Goal: Use online tool/utility

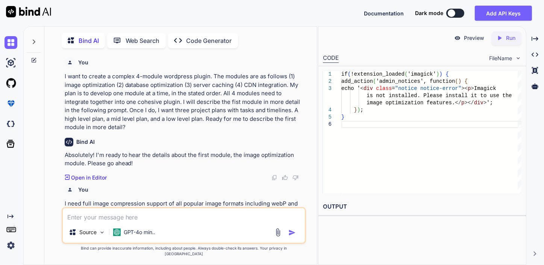
scroll to position [7614, 0]
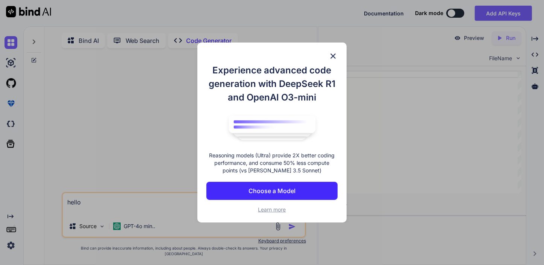
click at [337, 56] on img at bounding box center [333, 56] width 9 height 9
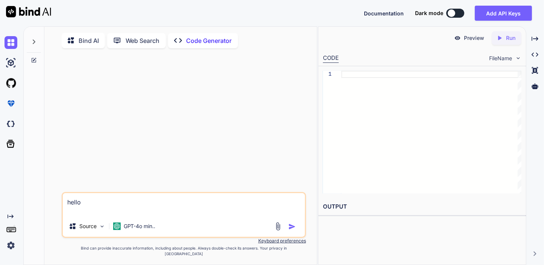
click at [91, 40] on p "Bind AI" at bounding box center [89, 40] width 20 height 9
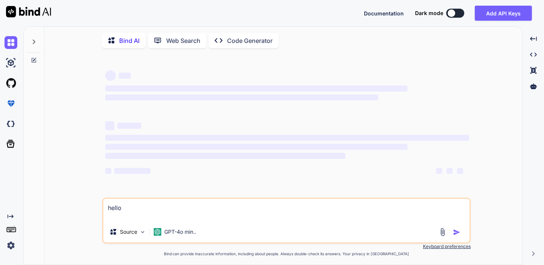
type textarea "x"
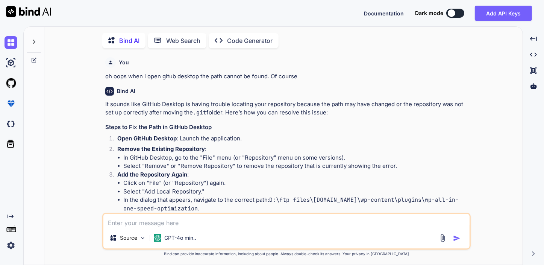
type textarea "x"
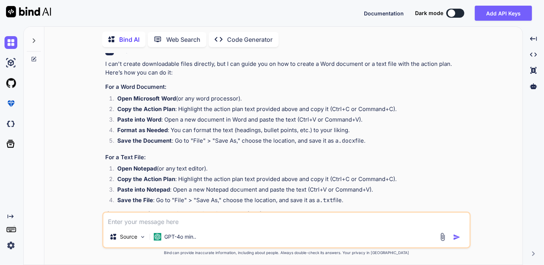
scroll to position [1817, 0]
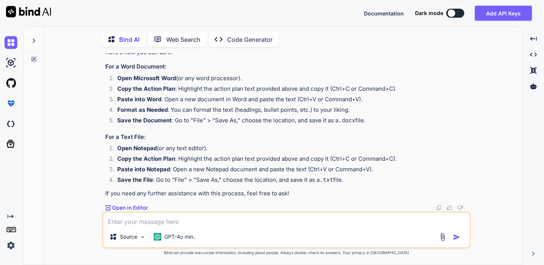
click at [127, 92] on strong "Copy the Action Plan" at bounding box center [146, 88] width 58 height 7
click at [131, 92] on strong "Copy the Action Plan" at bounding box center [146, 88] width 58 height 7
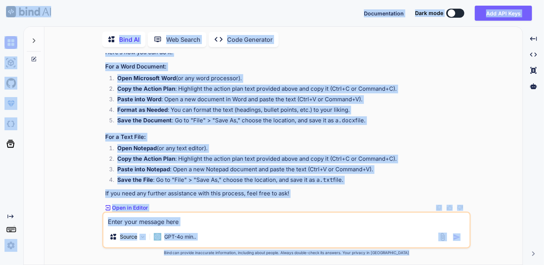
click at [147, 92] on strong "Copy the Action Plan" at bounding box center [146, 88] width 58 height 7
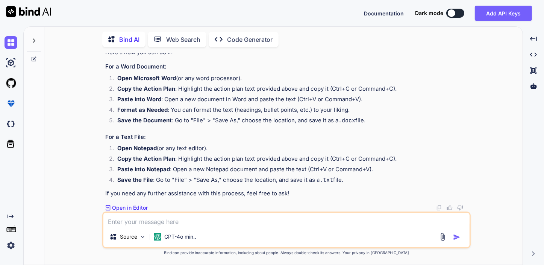
click at [154, 85] on li "Open Microsoft Word (or any word processor)." at bounding box center [290, 79] width 358 height 11
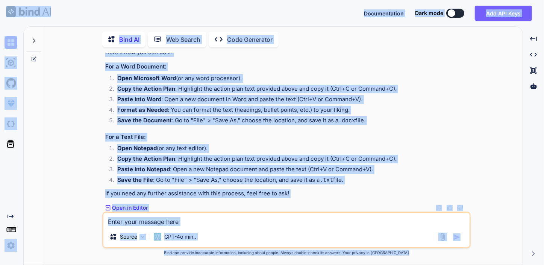
click at [391, 116] on li "Format as Needed : You can format the text (headings, bullet points, etc.) to y…" at bounding box center [290, 111] width 358 height 11
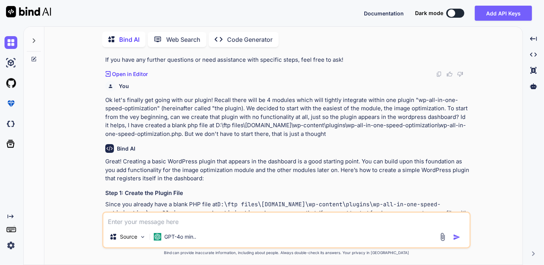
scroll to position [489, 0]
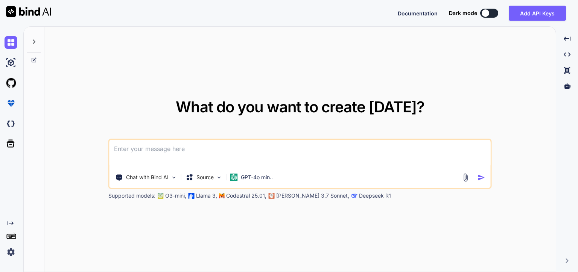
type textarea "x"
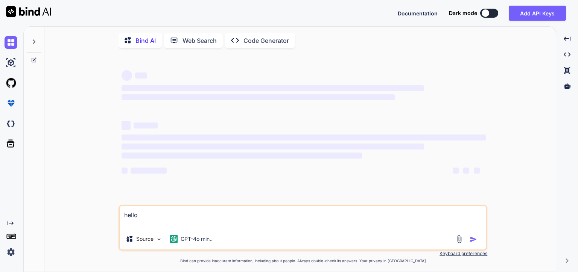
type textarea "x"
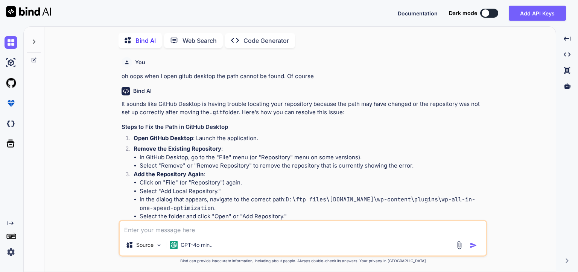
type textarea "x"
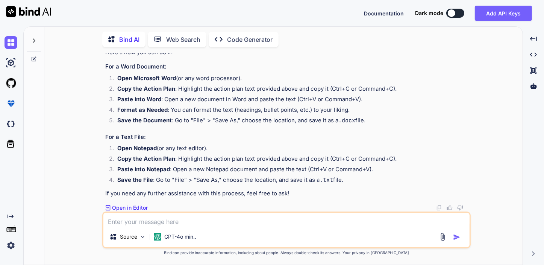
scroll to position [1817, 0]
